Goal: Navigation & Orientation: Find specific page/section

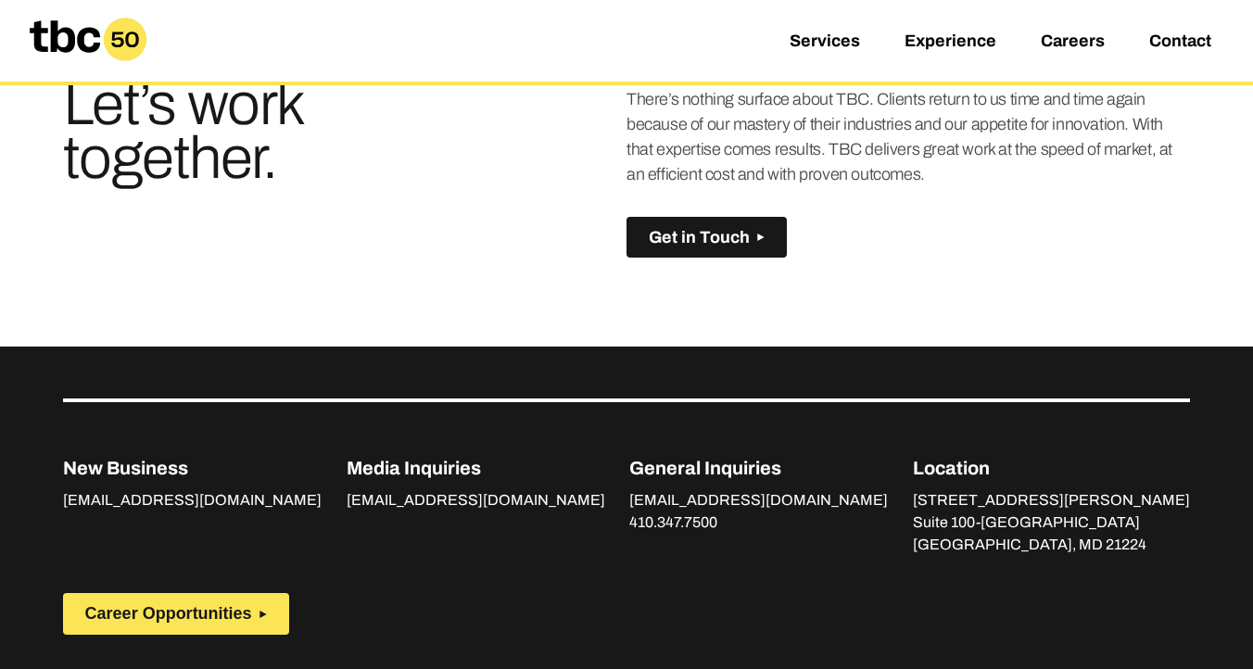
scroll to position [1381, 0]
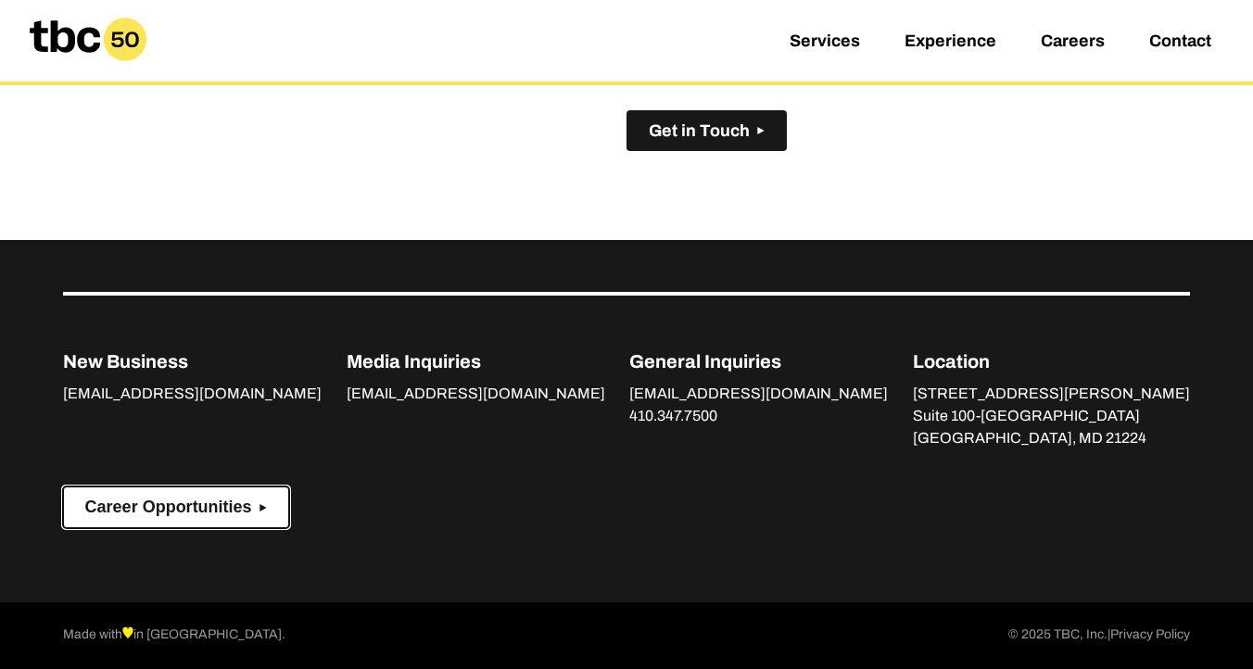
click at [104, 512] on span "Career Opportunities" at bounding box center [168, 507] width 167 height 19
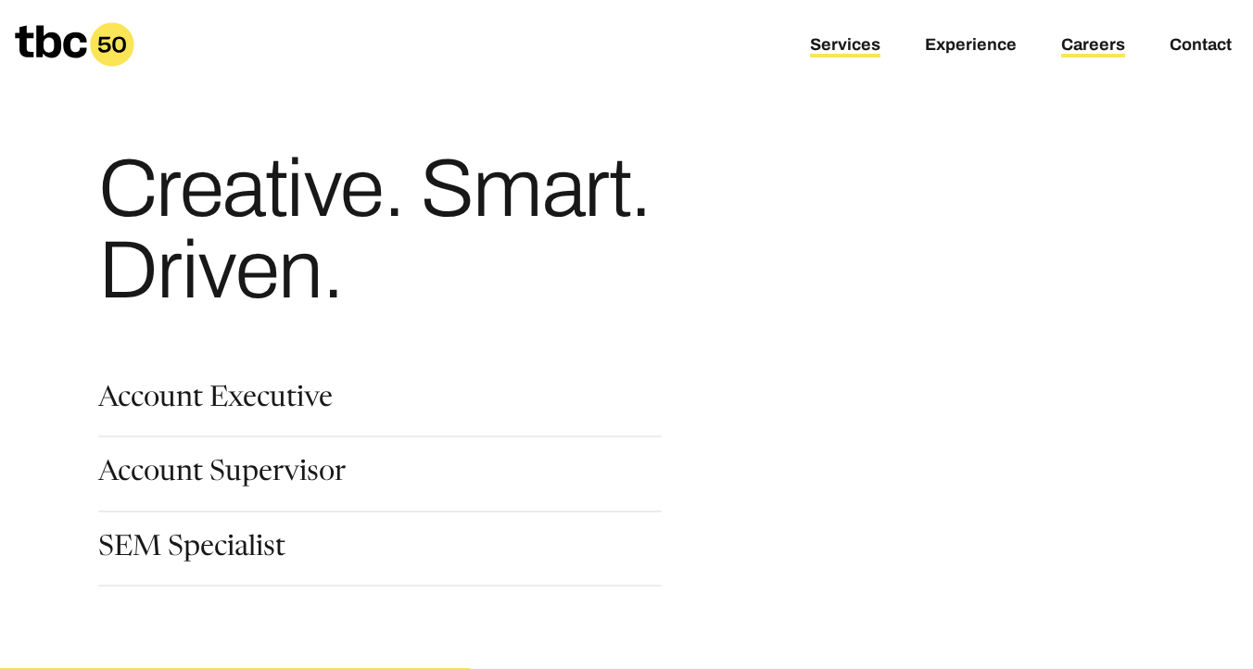
click at [850, 52] on link "Services" at bounding box center [845, 46] width 70 height 22
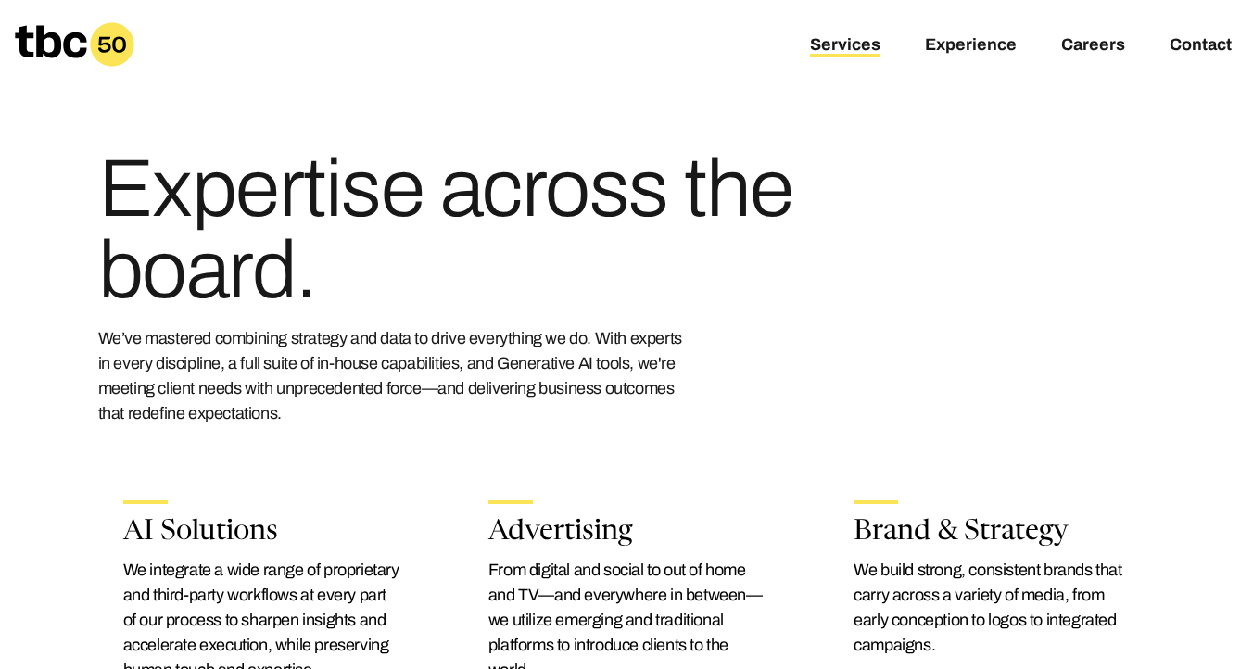
click at [37, 43] on icon at bounding box center [50, 41] width 71 height 32
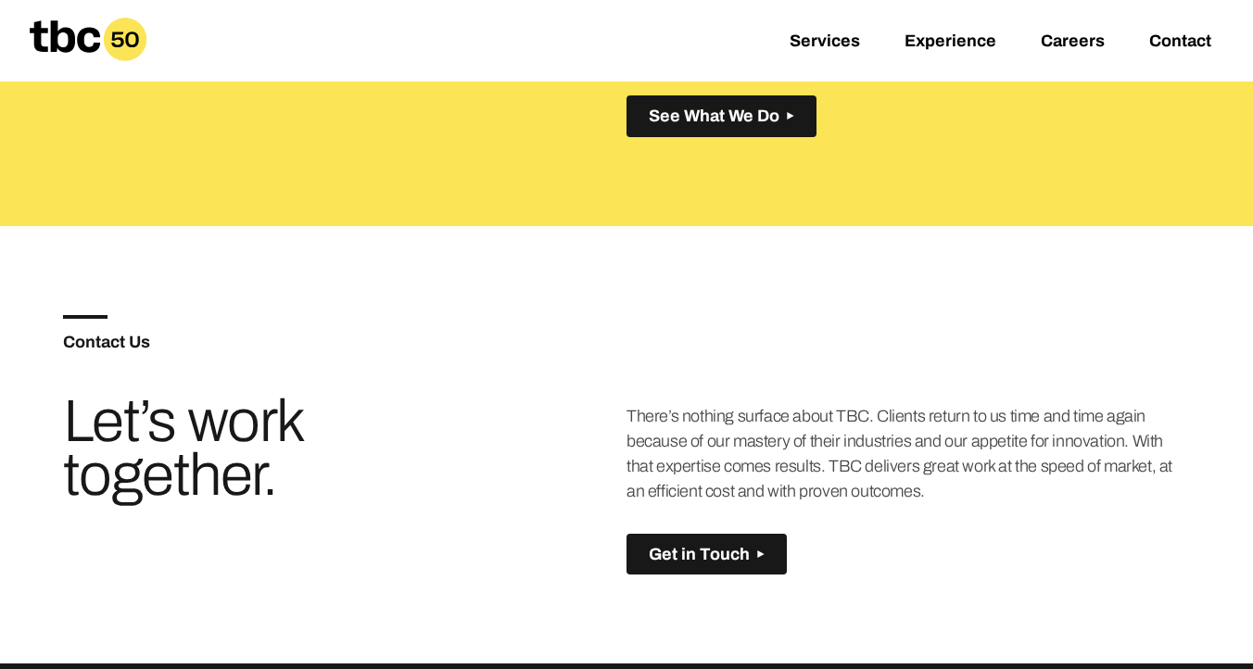
scroll to position [959, 0]
